Goal: Task Accomplishment & Management: Complete application form

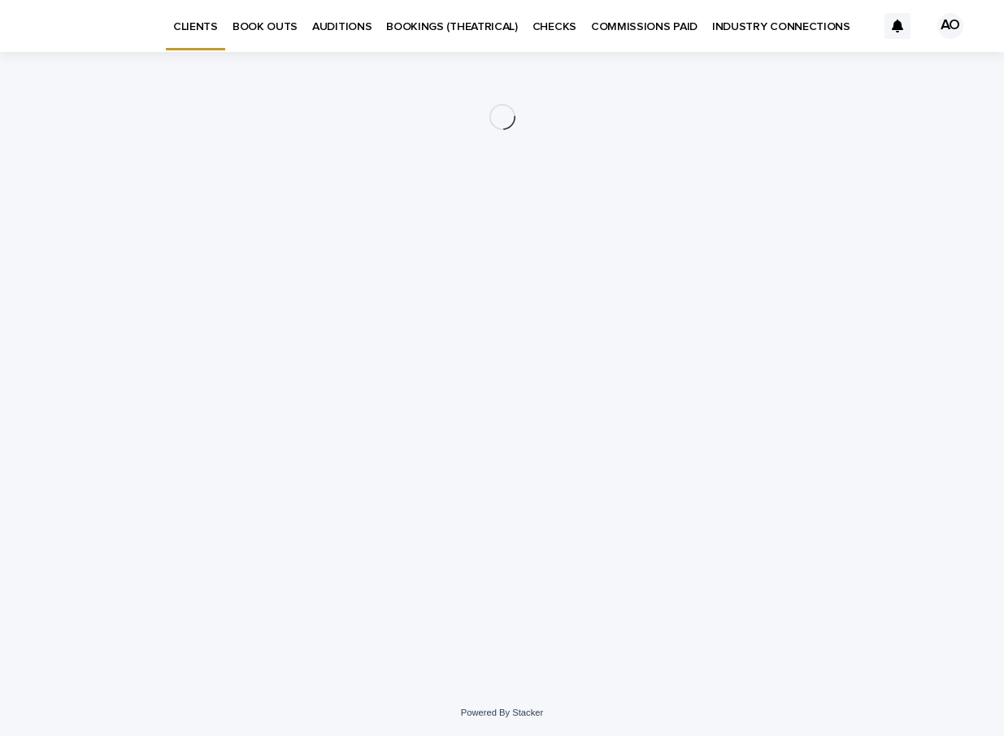
click at [247, 24] on p "BOOK OUTS" at bounding box center [264, 17] width 65 height 34
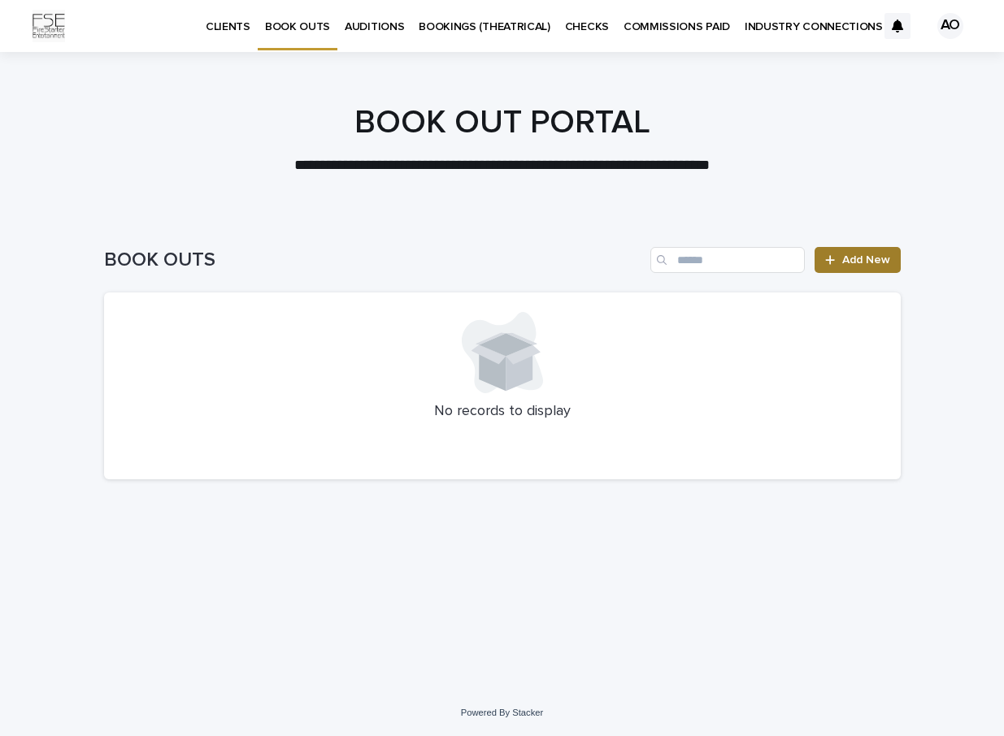
click at [844, 252] on link "Add New" at bounding box center [856, 260] width 85 height 26
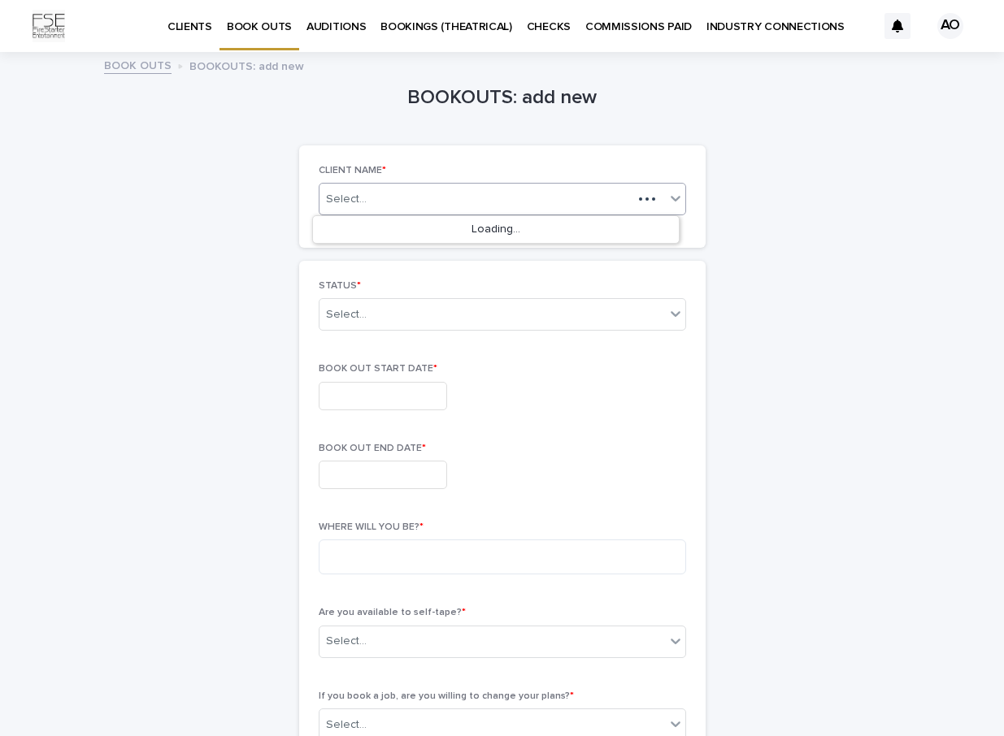
drag, startPoint x: 434, startPoint y: 205, endPoint x: 401, endPoint y: 230, distance: 41.1
click at [434, 205] on div "Select..." at bounding box center [475, 199] width 313 height 20
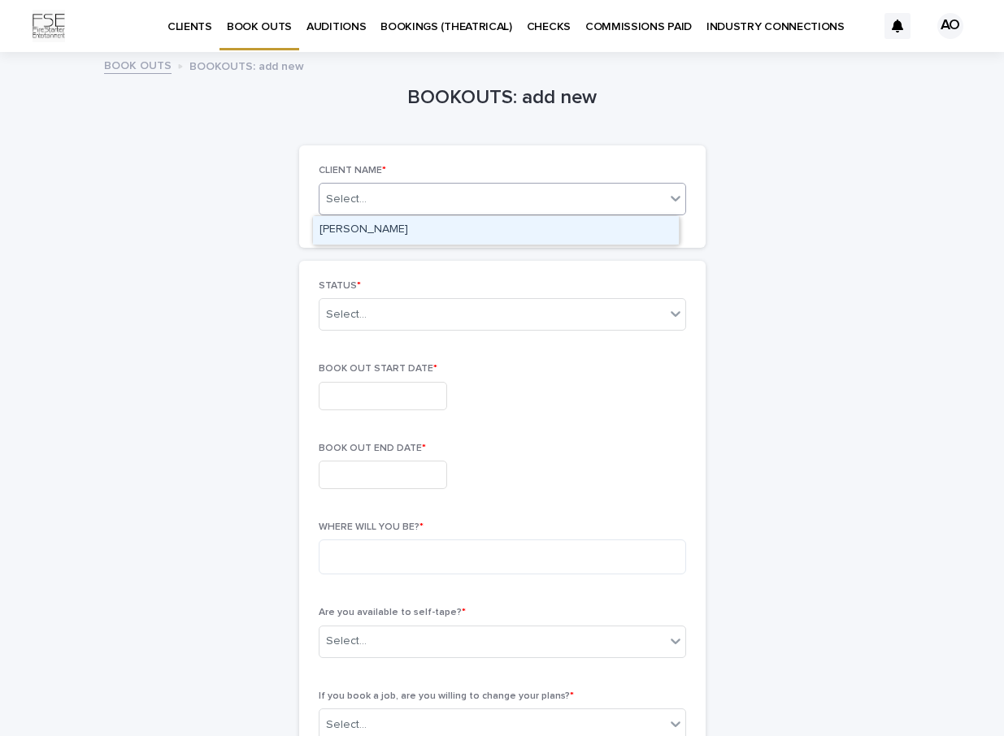
click at [398, 234] on div "[PERSON_NAME]" at bounding box center [496, 230] width 366 height 28
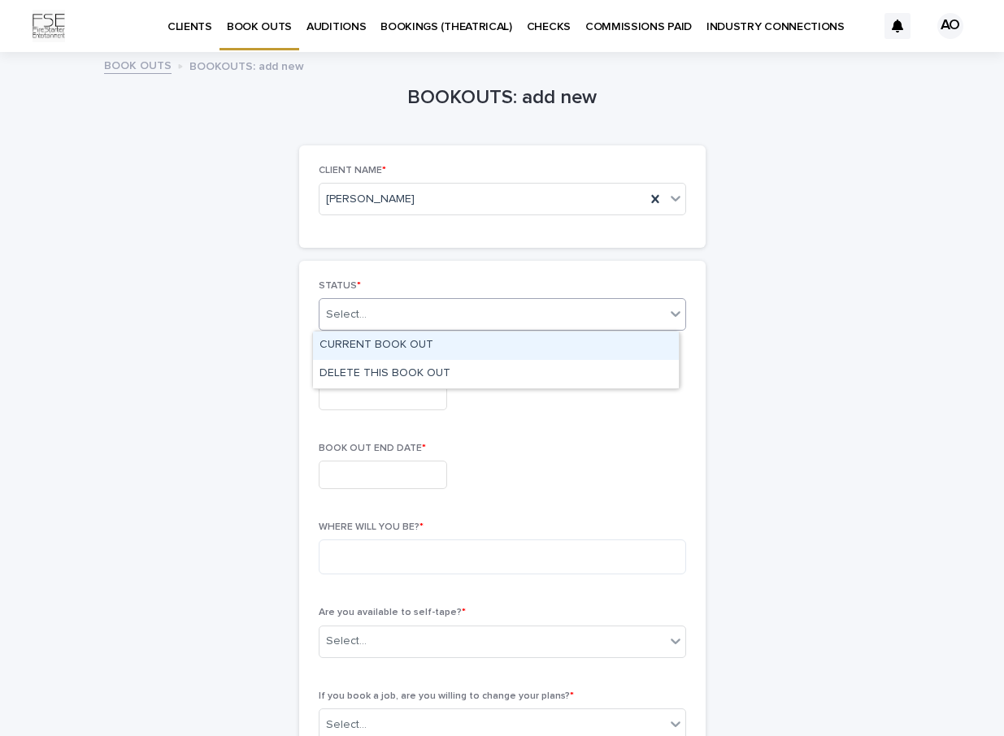
click at [362, 315] on div "Select..." at bounding box center [491, 314] width 345 height 27
click at [451, 345] on div "CURRENT BOOK OUT" at bounding box center [496, 346] width 366 height 28
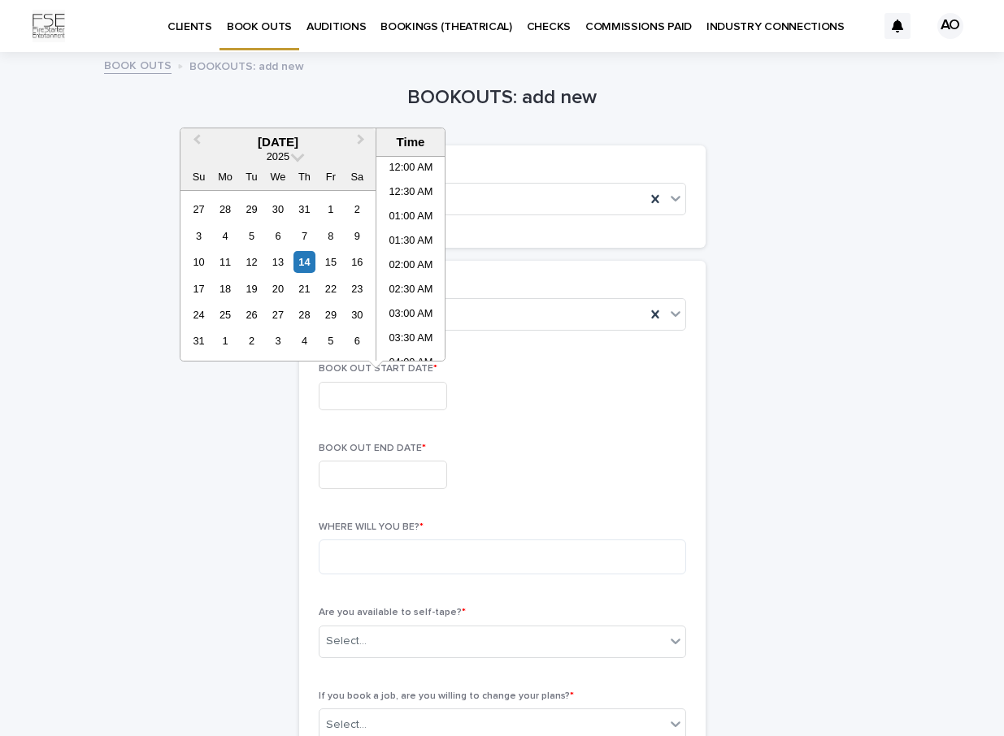
click at [387, 395] on input "text" at bounding box center [383, 396] width 128 height 28
click at [197, 287] on div "17" at bounding box center [199, 289] width 22 height 22
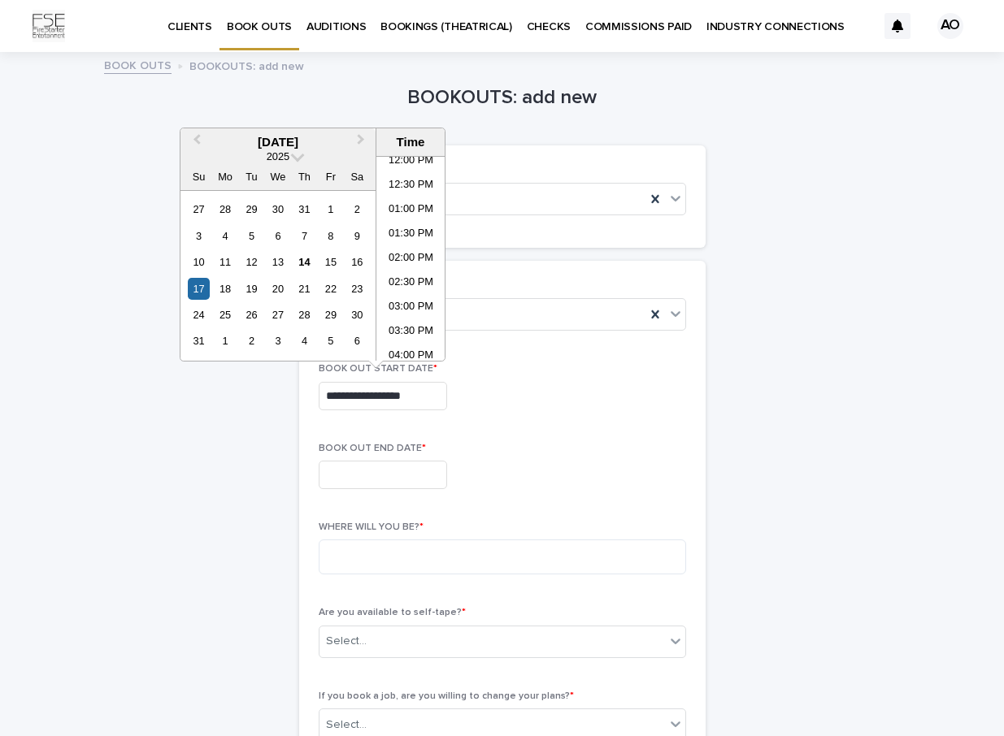
click at [408, 396] on input "**********" at bounding box center [383, 396] width 128 height 28
drag, startPoint x: 373, startPoint y: 397, endPoint x: 427, endPoint y: 397, distance: 53.6
click at [427, 397] on input "**********" at bounding box center [383, 396] width 128 height 28
type input "**********"
click at [427, 475] on input "text" at bounding box center [383, 475] width 128 height 28
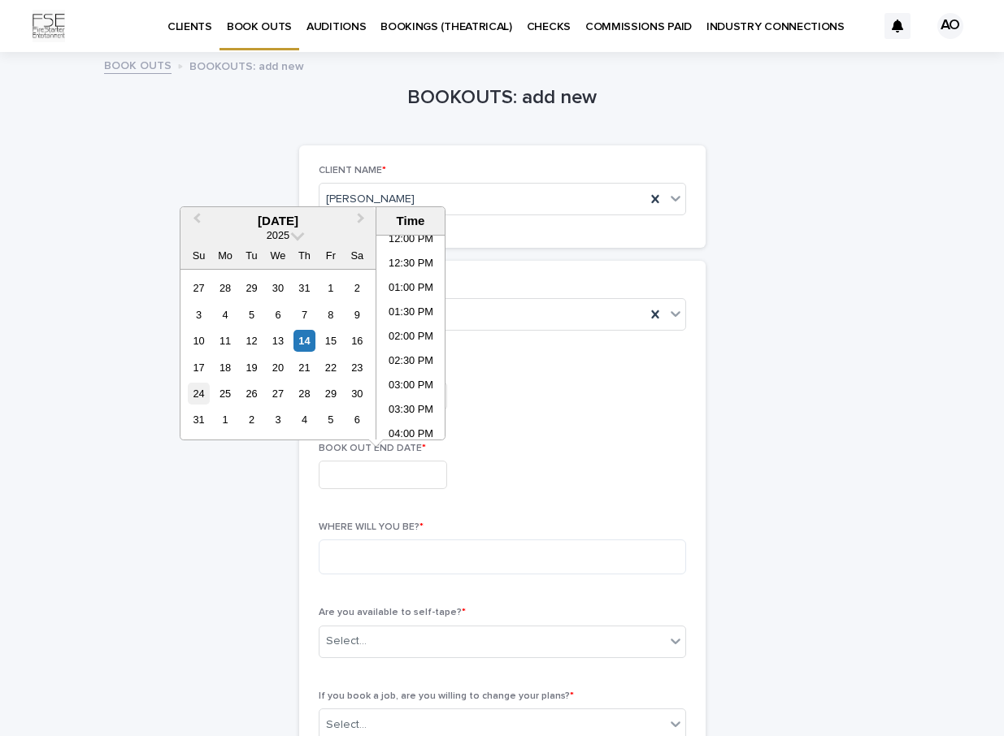
click at [201, 394] on div "24" at bounding box center [199, 394] width 22 height 22
drag, startPoint x: 427, startPoint y: 482, endPoint x: 378, endPoint y: 480, distance: 49.6
click at [378, 480] on input "**********" at bounding box center [383, 475] width 128 height 28
drag, startPoint x: 375, startPoint y: 476, endPoint x: 419, endPoint y: 477, distance: 43.9
click at [419, 477] on input "**********" at bounding box center [383, 475] width 128 height 28
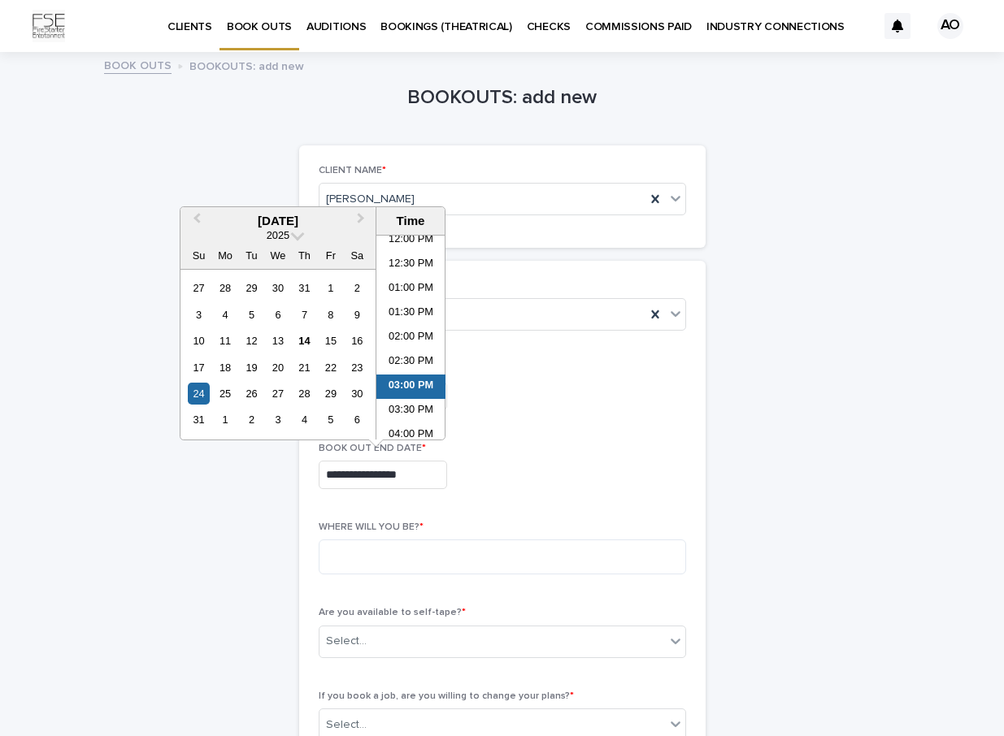
type input "**********"
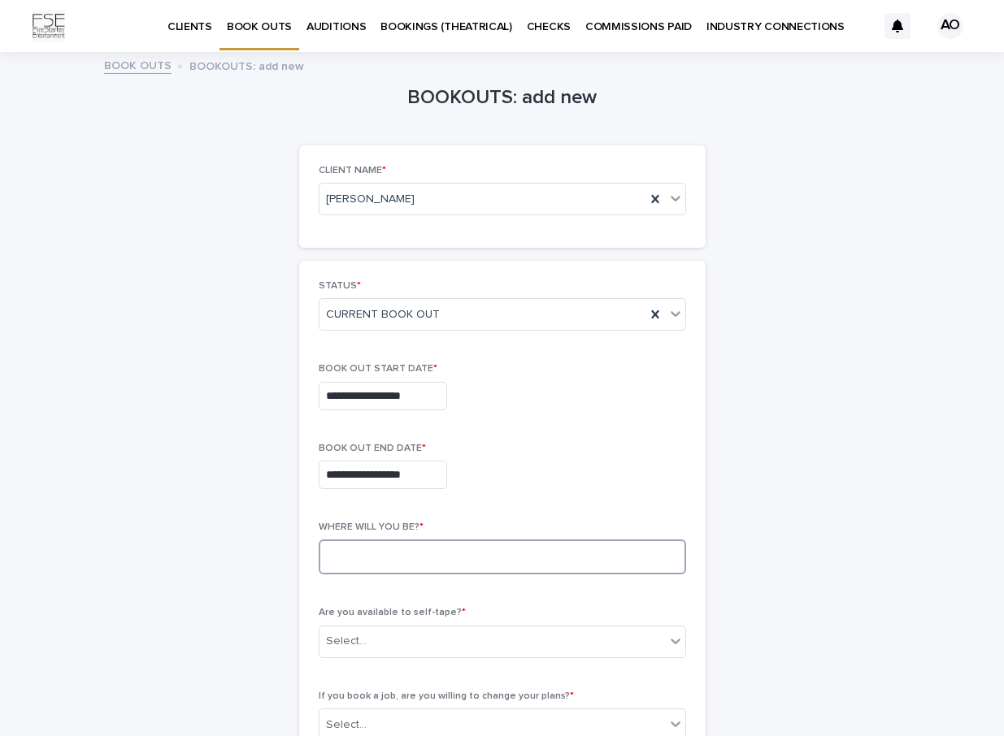
click at [466, 573] on textarea at bounding box center [502, 557] width 367 height 35
click at [427, 395] on input "**********" at bounding box center [383, 396] width 128 height 28
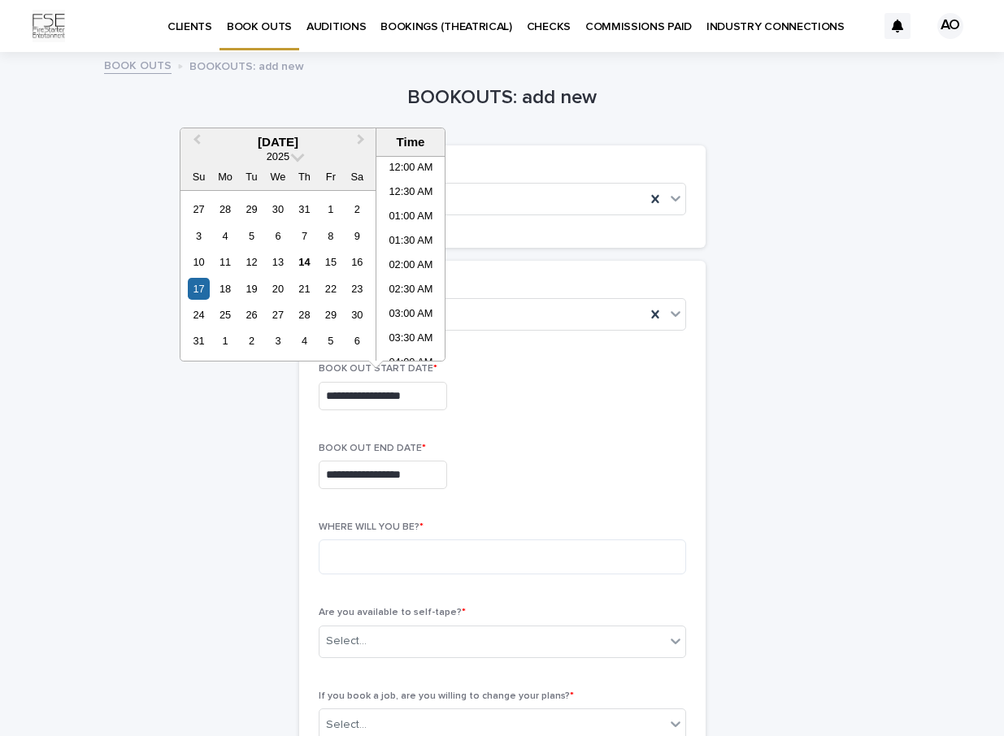
type input "**********"
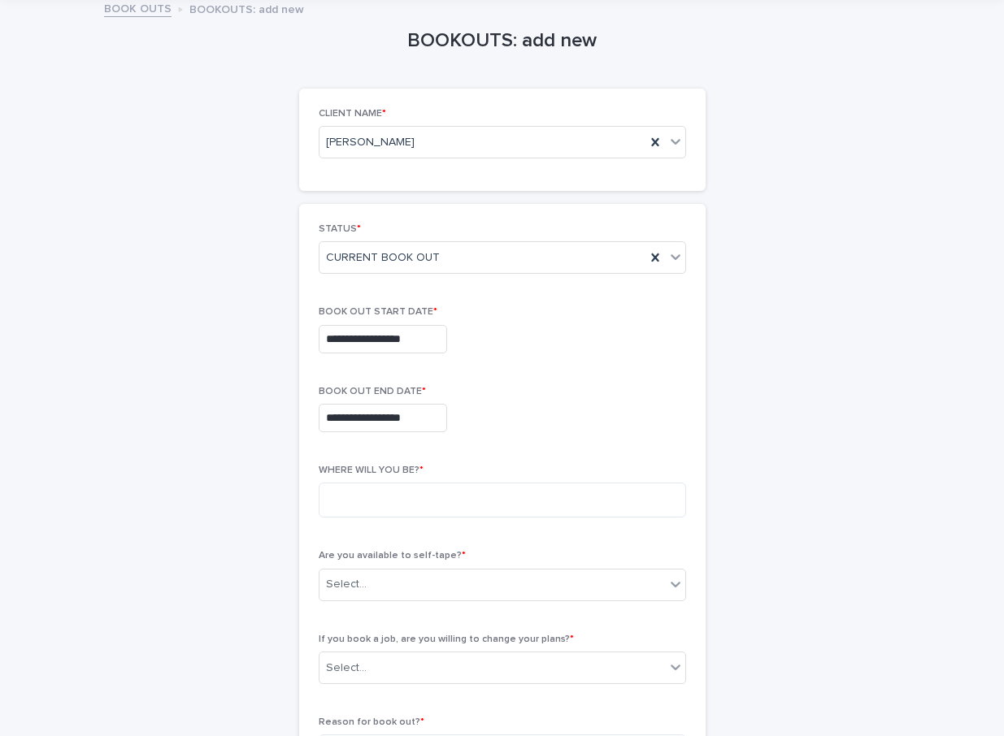
scroll to position [63, 0]
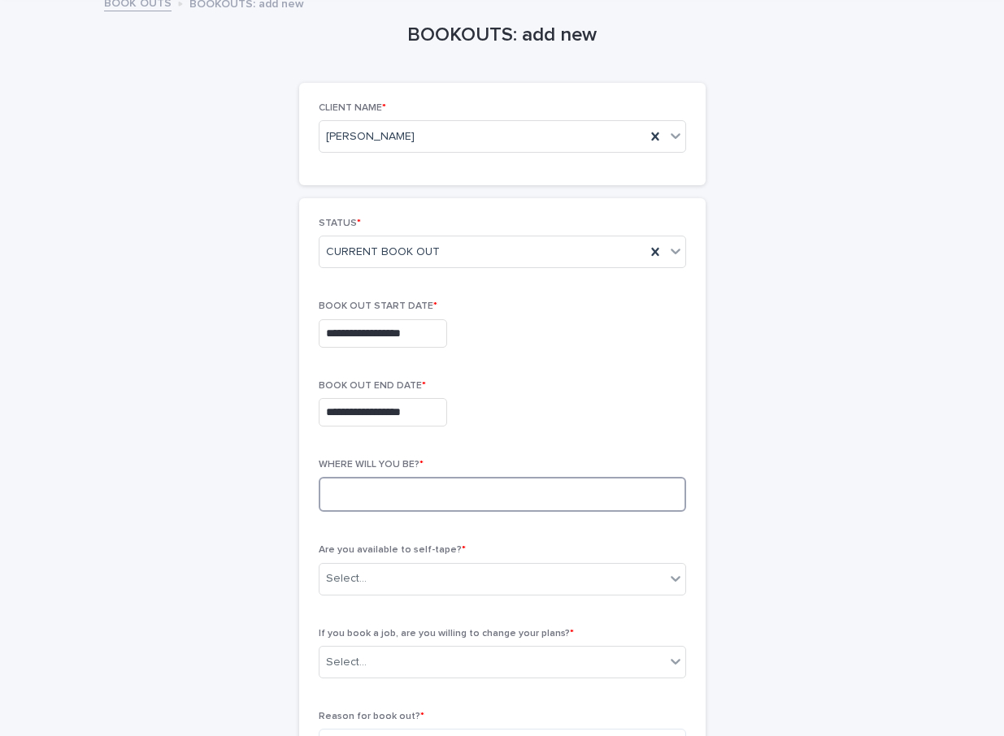
click at [404, 492] on textarea at bounding box center [502, 494] width 367 height 35
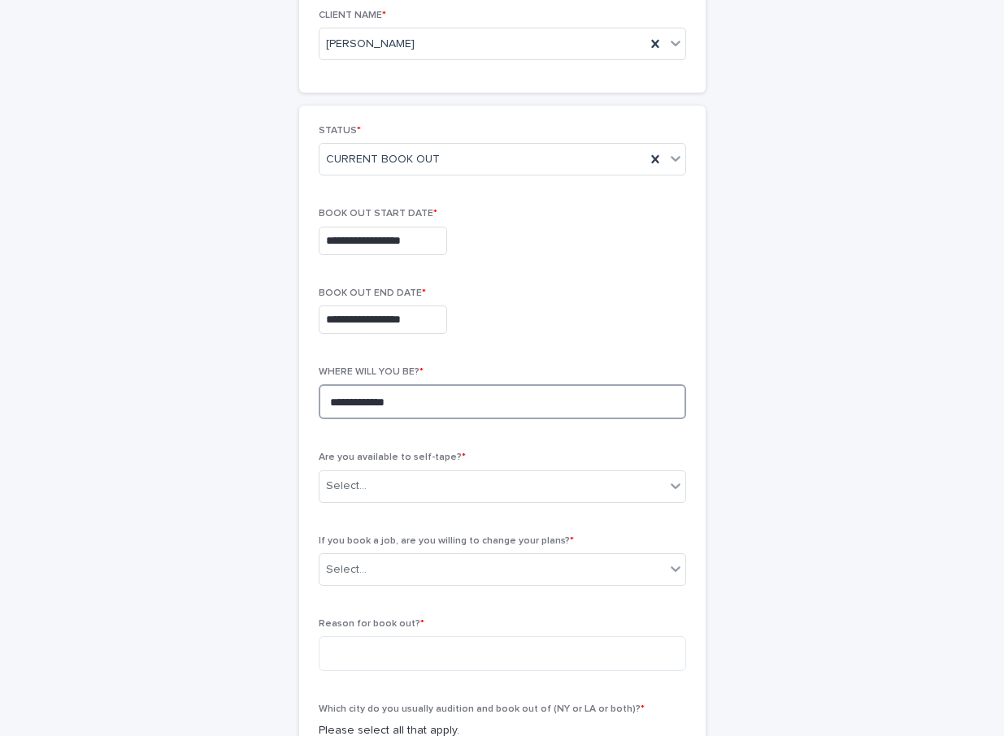
scroll to position [193, 0]
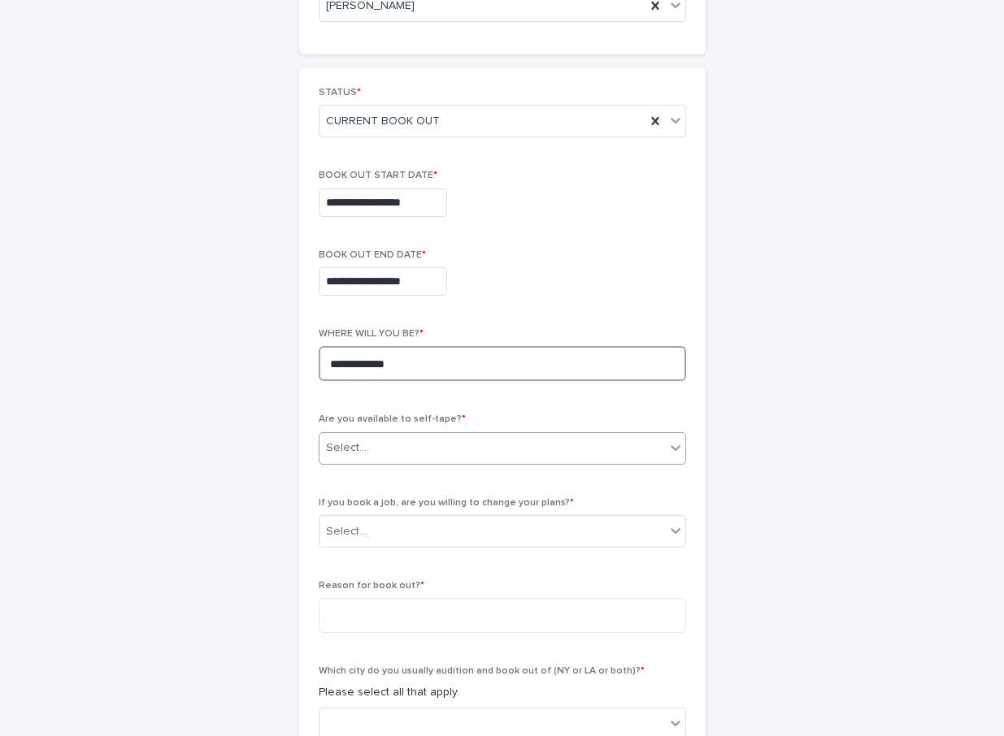
type textarea "**********"
click at [443, 455] on div "Select..." at bounding box center [491, 448] width 345 height 27
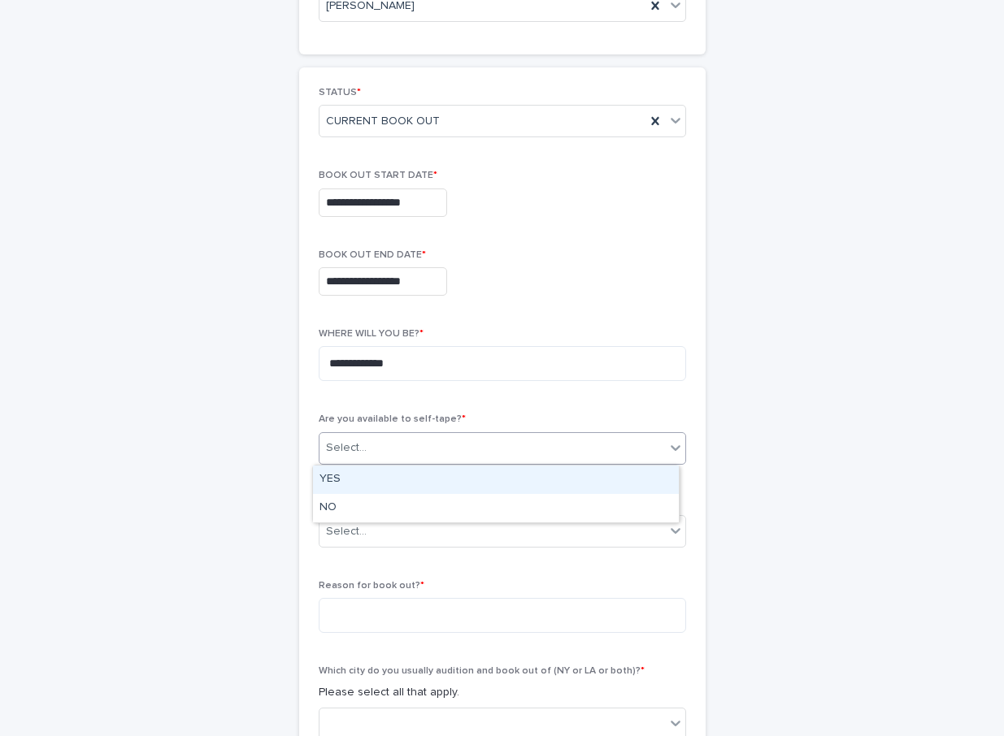
click at [395, 483] on div "YES" at bounding box center [496, 480] width 366 height 28
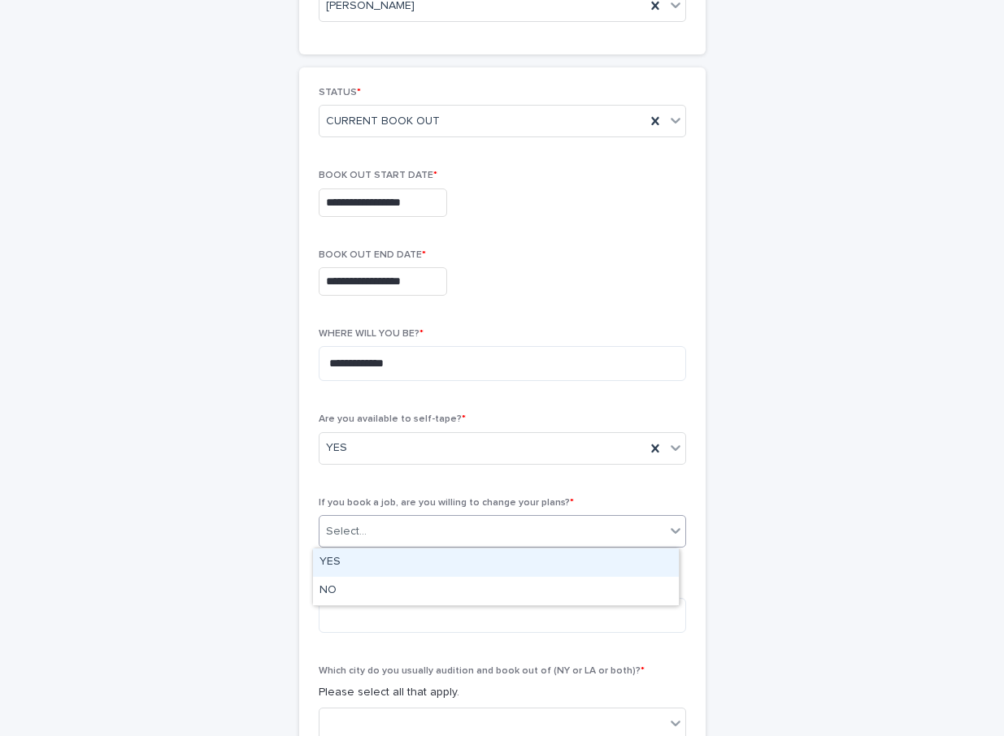
click at [479, 524] on div "Select..." at bounding box center [491, 531] width 345 height 27
click at [485, 556] on div "YES" at bounding box center [496, 563] width 366 height 28
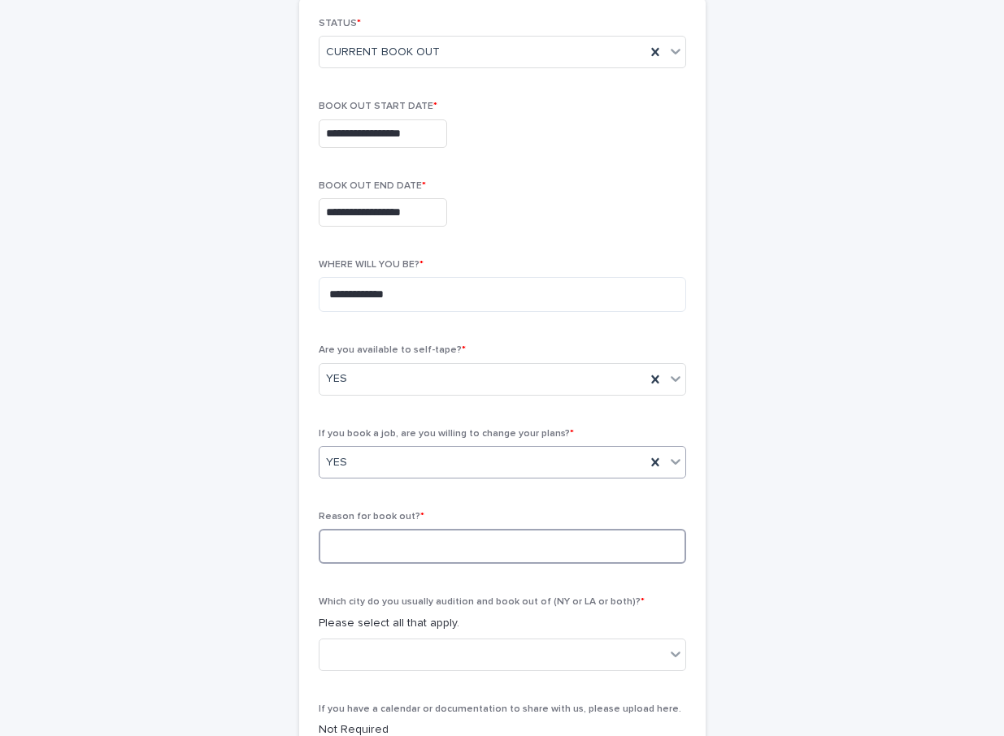
scroll to position [263, 0]
click at [425, 553] on textarea at bounding box center [502, 545] width 367 height 35
type textarea "*"
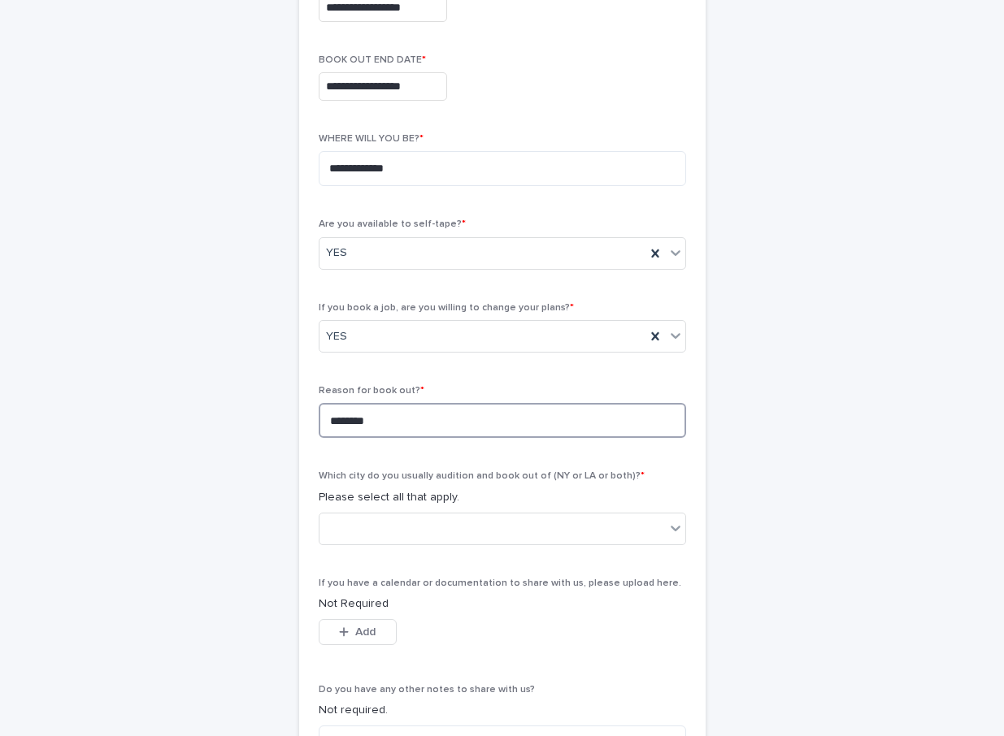
scroll to position [400, 0]
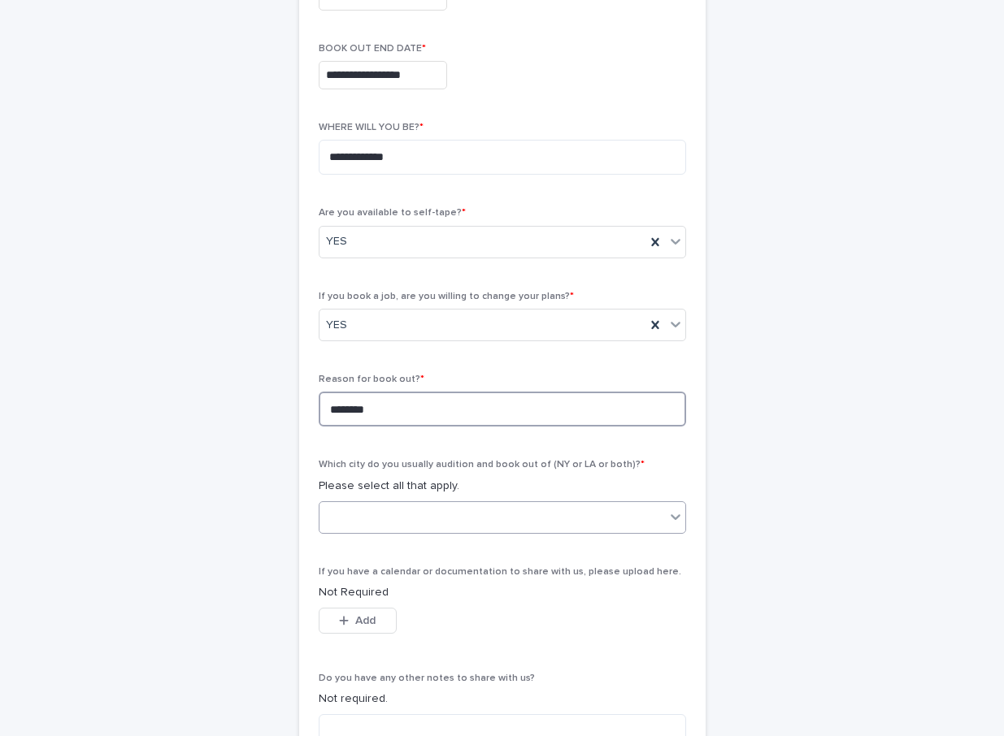
type textarea "********"
click at [557, 501] on div at bounding box center [502, 517] width 367 height 33
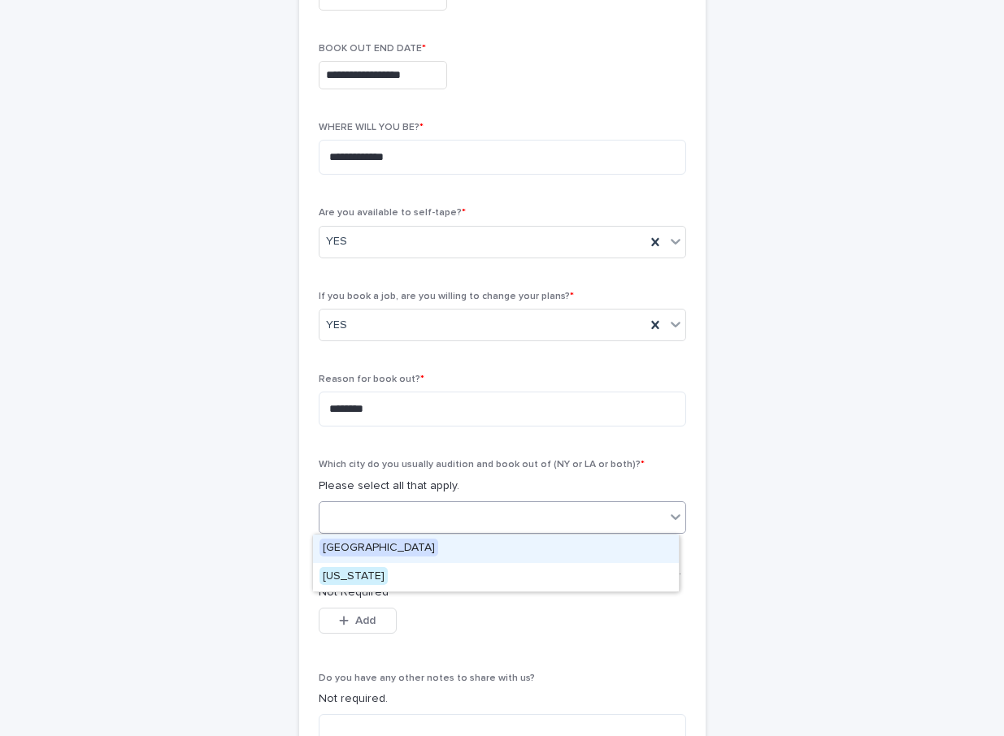
click at [448, 552] on div "[GEOGRAPHIC_DATA]" at bounding box center [496, 549] width 366 height 28
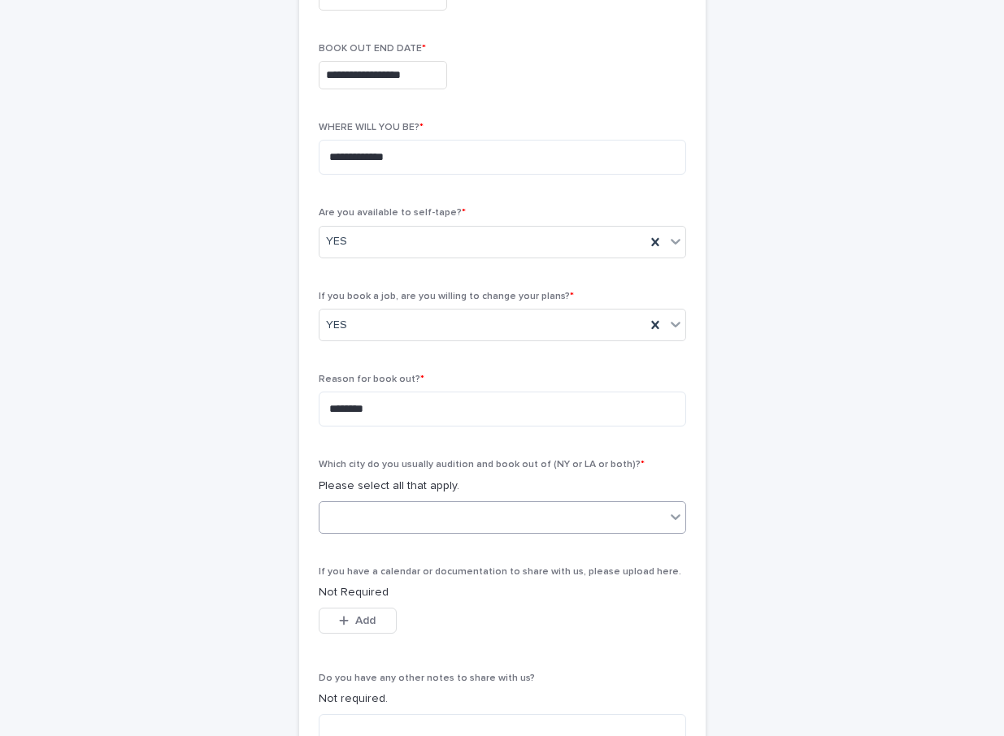
scroll to position [523, 0]
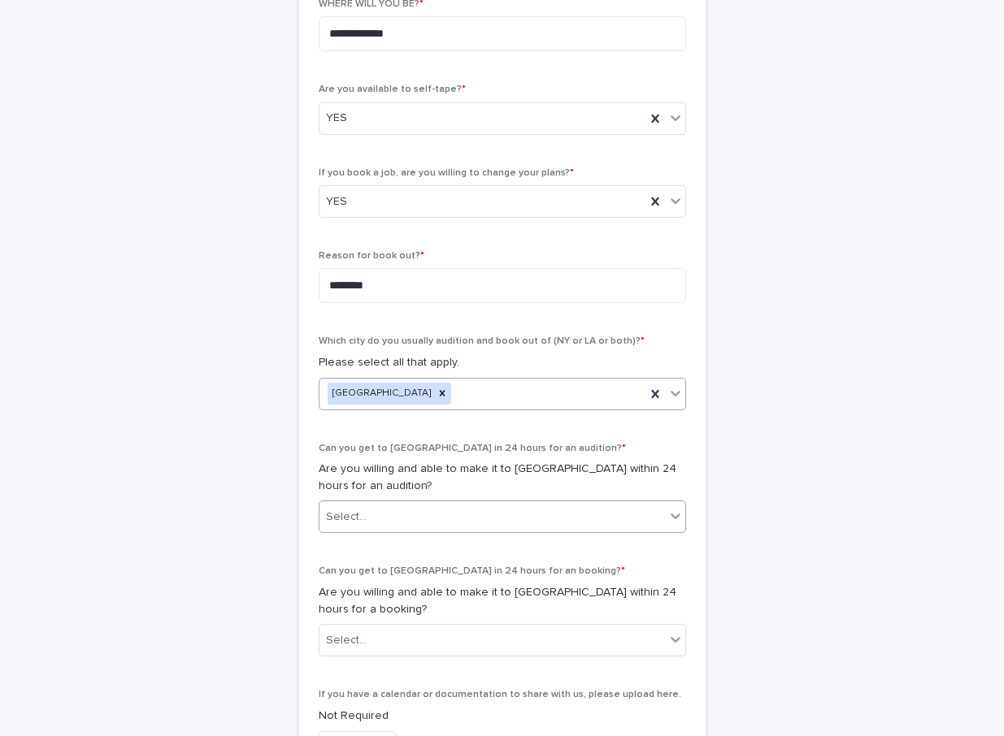
click at [372, 523] on div "Select..." at bounding box center [491, 517] width 345 height 27
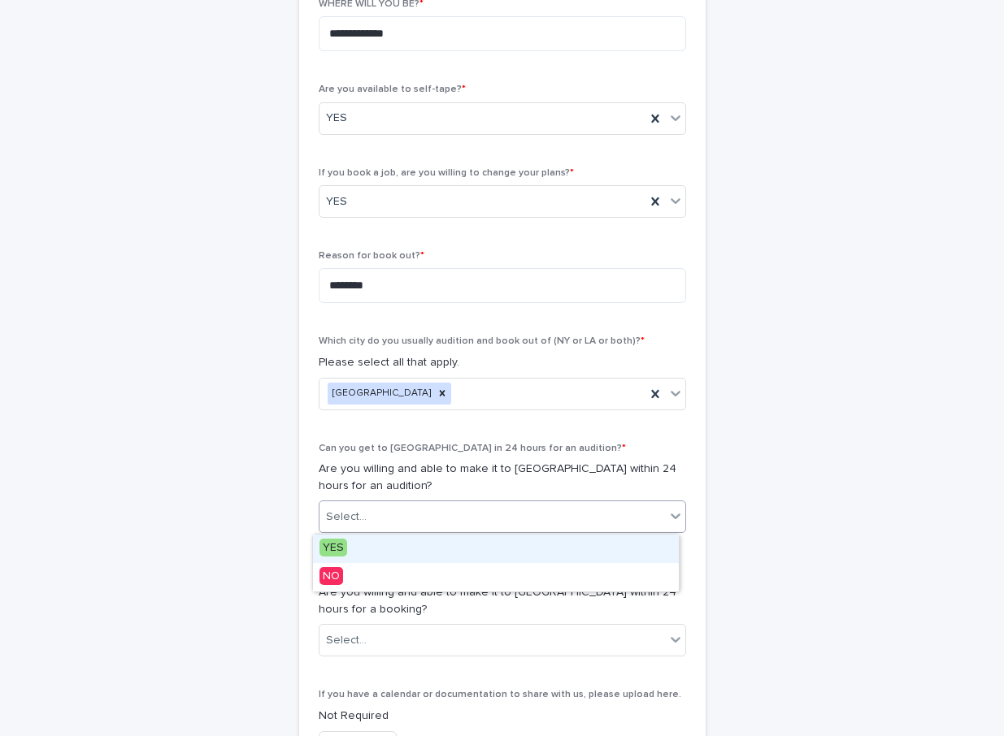
click at [353, 544] on div "YES" at bounding box center [496, 549] width 366 height 28
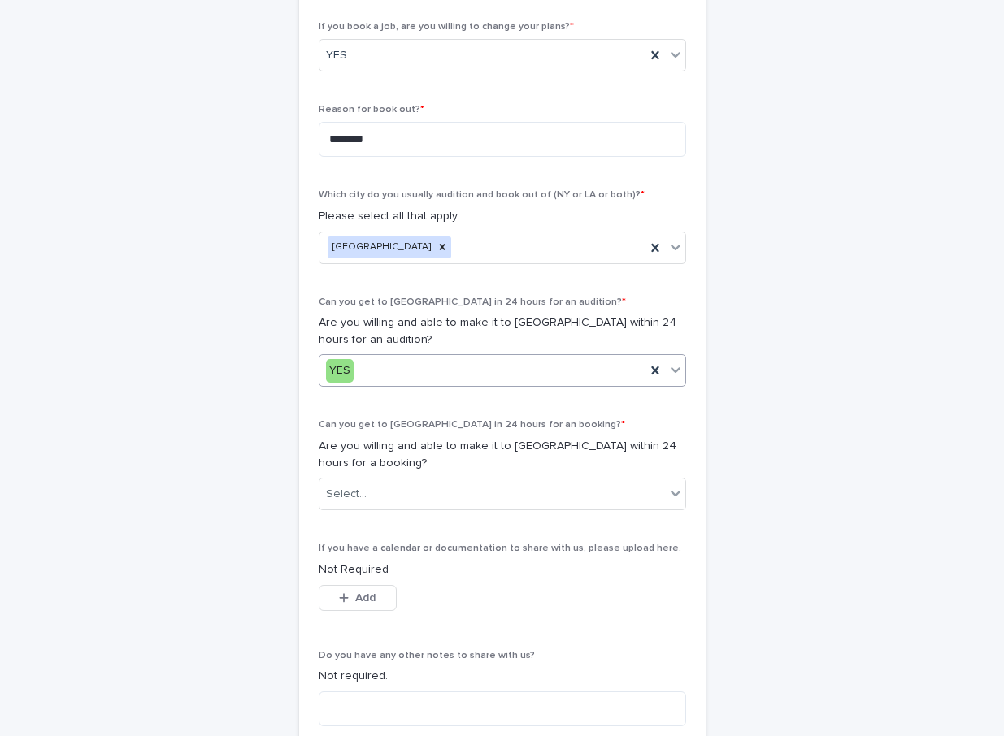
scroll to position [689, 0]
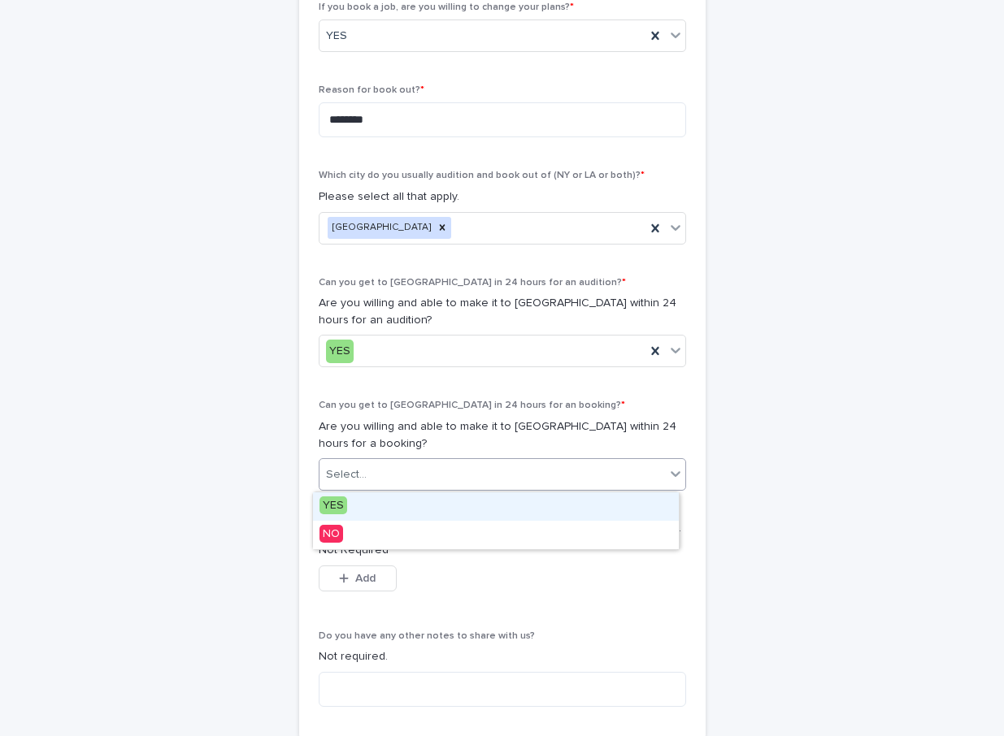
click at [383, 470] on div "Select..." at bounding box center [491, 475] width 345 height 27
click at [342, 504] on span "YES" at bounding box center [333, 506] width 28 height 18
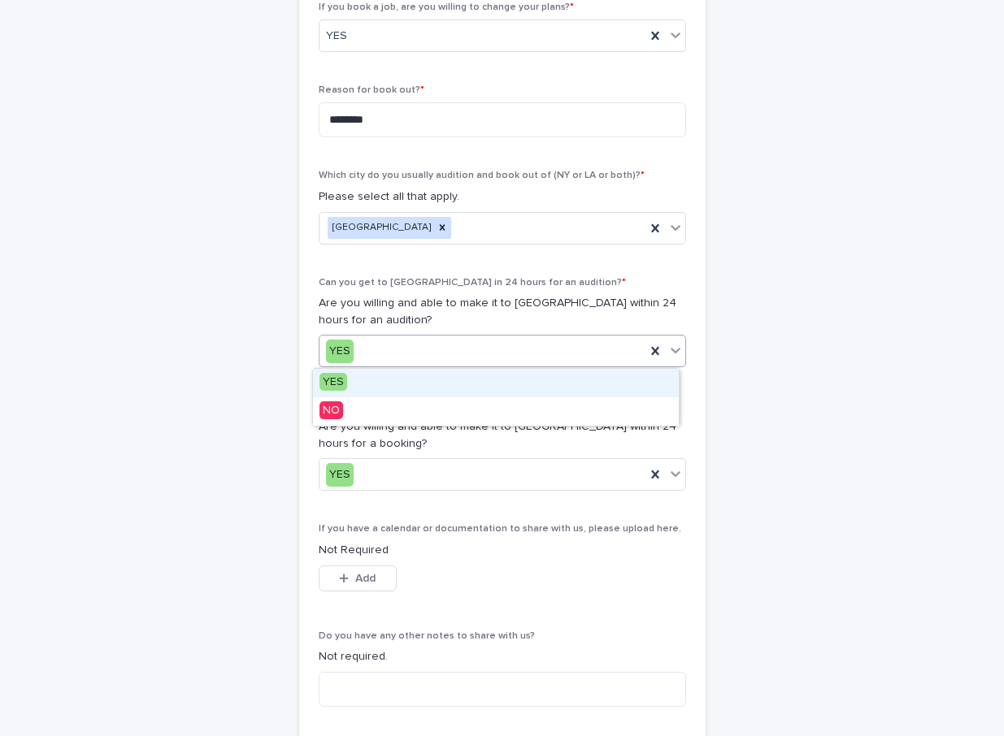
click at [536, 357] on div "YES" at bounding box center [482, 351] width 326 height 27
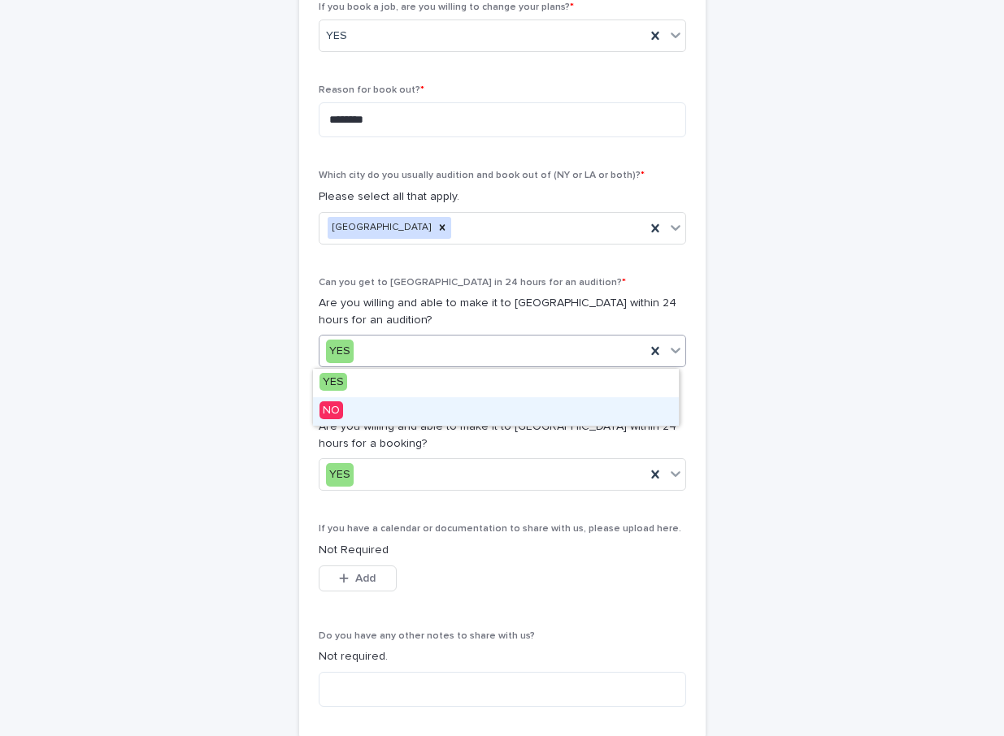
click at [412, 404] on div "NO" at bounding box center [496, 411] width 366 height 28
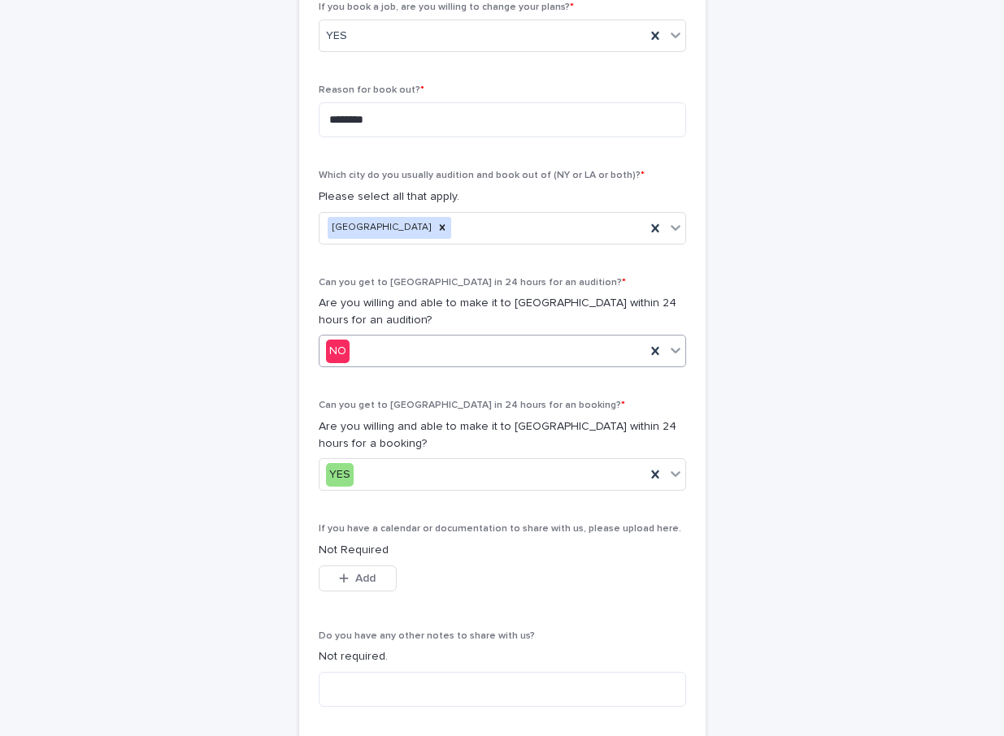
click at [451, 340] on div "NO" at bounding box center [482, 351] width 326 height 27
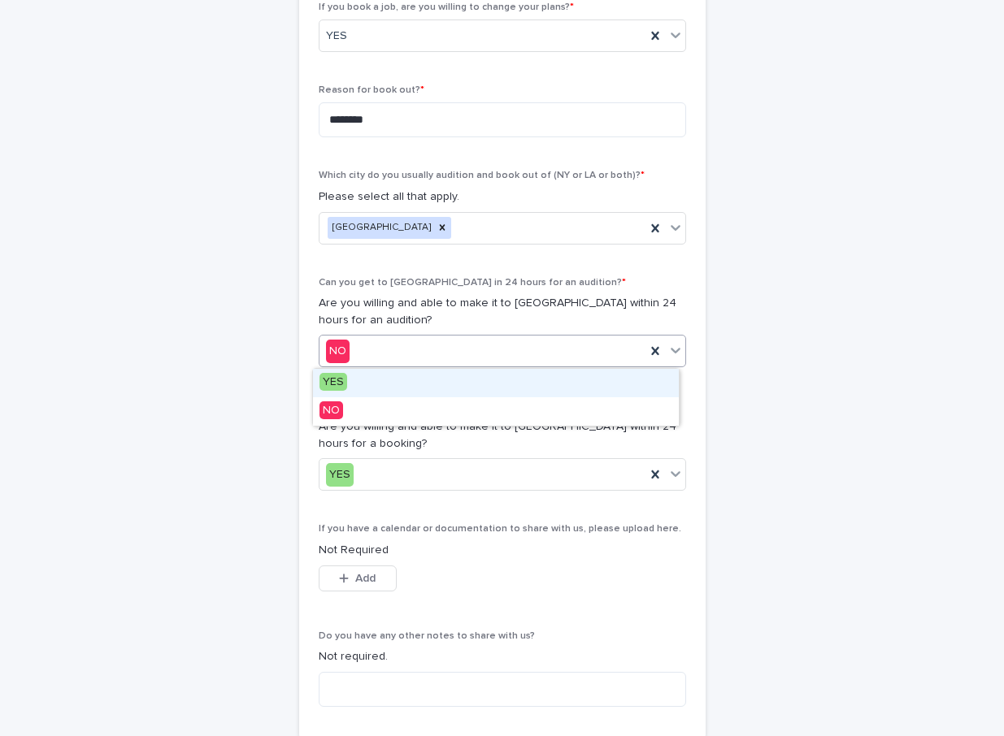
click at [393, 371] on div "YES" at bounding box center [496, 383] width 366 height 28
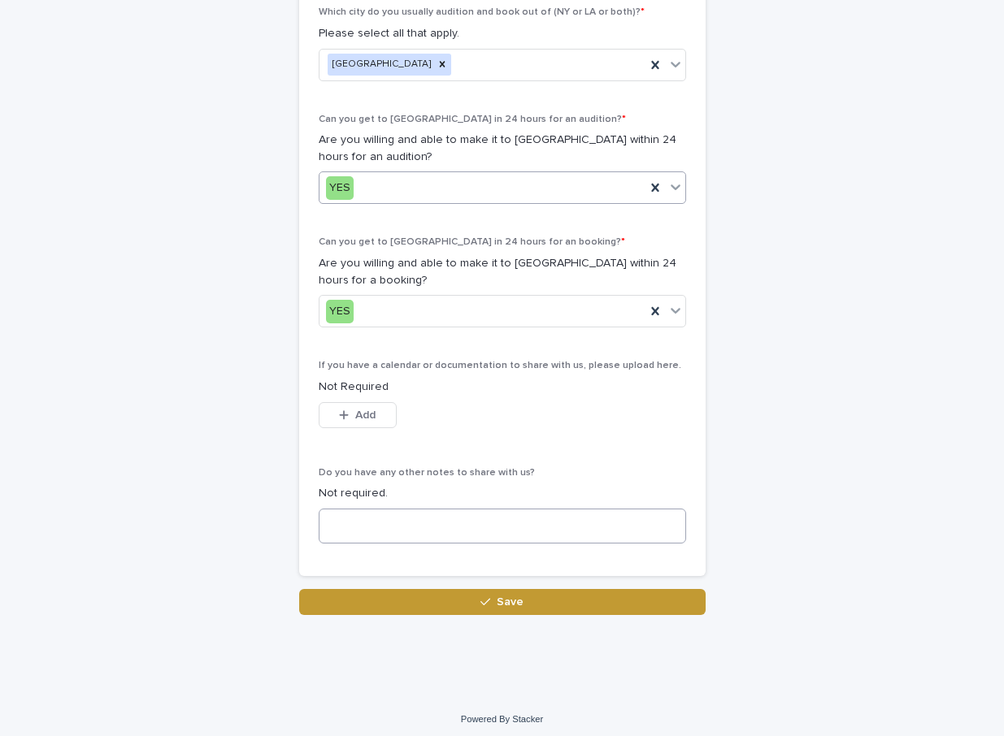
scroll to position [853, 0]
click at [432, 531] on textarea at bounding box center [502, 525] width 367 height 35
type textarea "*"
click at [497, 590] on button "Save" at bounding box center [502, 601] width 406 height 26
